Goal: Navigation & Orientation: Find specific page/section

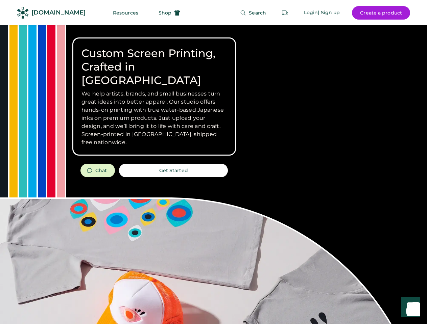
click at [213, 162] on div "Custom Screen Printing, Crafted in [GEOGRAPHIC_DATA] We help artists, brands, a…" at bounding box center [213, 239] width 427 height 429
click at [213, 175] on div "Custom Screen Printing, Crafted in [GEOGRAPHIC_DATA] We help artists, brands, a…" at bounding box center [213, 239] width 427 height 429
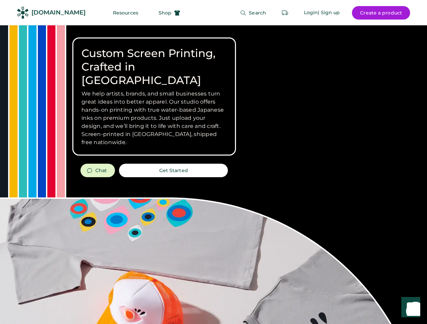
click at [213, 175] on div "Custom Screen Printing, Crafted in [GEOGRAPHIC_DATA] We help artists, brands, a…" at bounding box center [213, 239] width 427 height 429
click at [154, 97] on h3 "We help artists, brands, and small businesses turn great ideas into better appa…" at bounding box center [153, 118] width 145 height 57
click at [154, 90] on h3 "We help artists, brands, and small businesses turn great ideas into better appa…" at bounding box center [153, 118] width 145 height 57
click at [154, 60] on h1 "Custom Screen Printing, Crafted in [GEOGRAPHIC_DATA]" at bounding box center [153, 67] width 145 height 41
